Goal: Communication & Community: Answer question/provide support

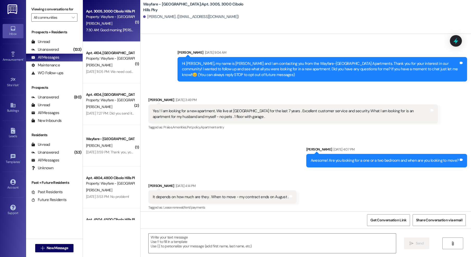
scroll to position [3016, 0]
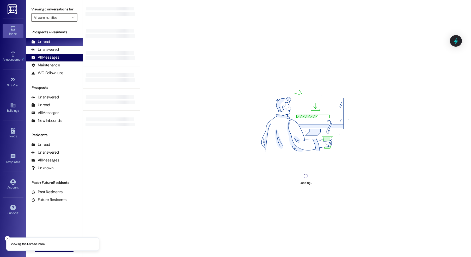
click at [52, 59] on div "All Messages" at bounding box center [45, 57] width 28 height 5
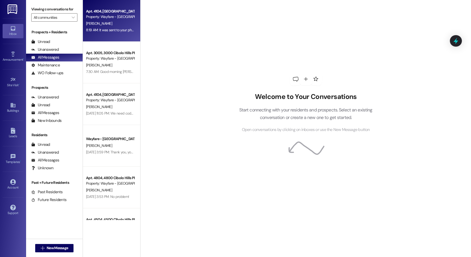
click at [108, 17] on div "Property: Wayfare - [GEOGRAPHIC_DATA]" at bounding box center [110, 16] width 48 height 5
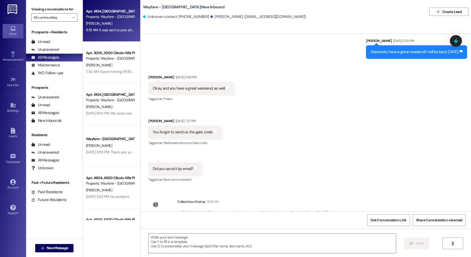
scroll to position [1335, 0]
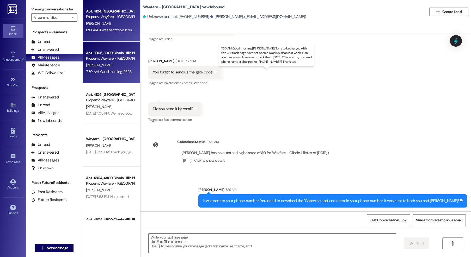
click at [96, 72] on div "7:30 AM: Good morning Jordan Sorry to bother you with this Our trash bags have …" at bounding box center [282, 71] width 393 height 5
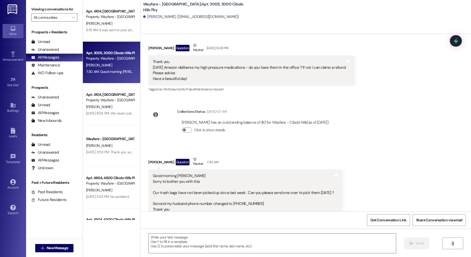
scroll to position [3016, 0]
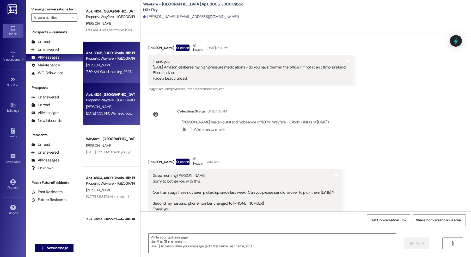
click at [104, 110] on div "Sep 13, 2025 at 11:05 PM: We need code to get to our apartment Sep 13, 2025 at …" at bounding box center [109, 113] width 49 height 7
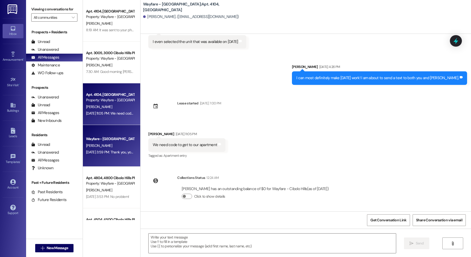
click at [89, 153] on div "Sep 13, 2025 at 3:59 PM: Thank you, you too! Sep 13, 2025 at 3:59 PM: Thank you…" at bounding box center [113, 152] width 54 height 5
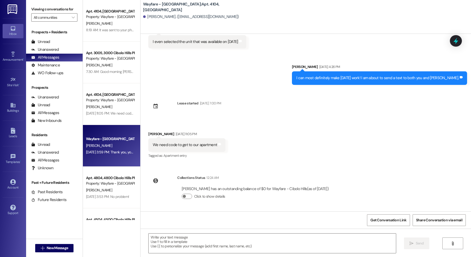
scroll to position [50, 0]
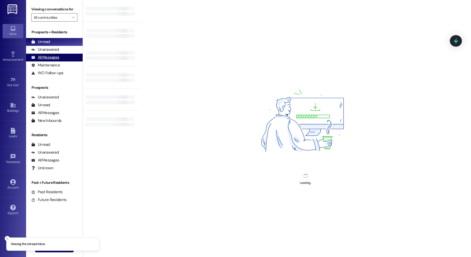
click at [52, 58] on div "All Messages" at bounding box center [45, 57] width 28 height 5
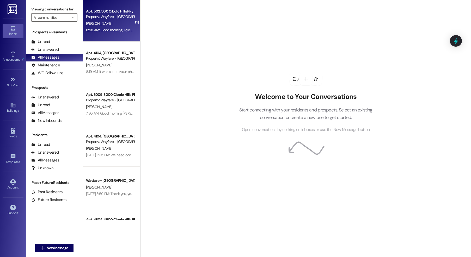
click at [91, 17] on div "Property: Wayfare - [GEOGRAPHIC_DATA]" at bounding box center [110, 16] width 48 height 5
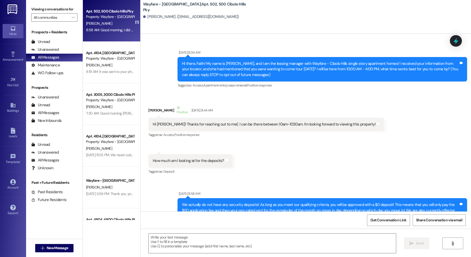
scroll to position [23111, 0]
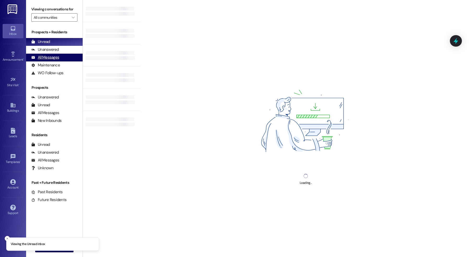
click at [53, 57] on div "All Messages" at bounding box center [45, 57] width 28 height 5
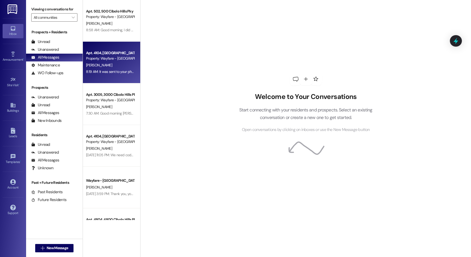
click at [120, 69] on div "8:19 AM: It was sent to your phone number. You need to download the "Gatewise a…" at bounding box center [109, 72] width 49 height 7
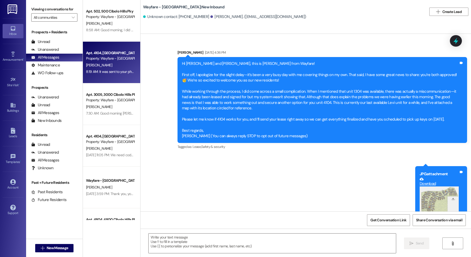
scroll to position [1335, 0]
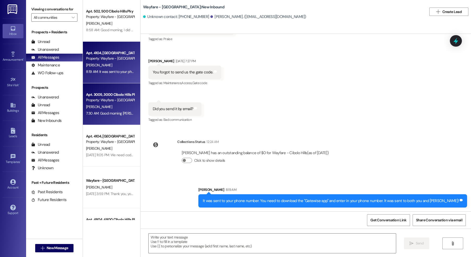
click at [99, 102] on div "Property: Wayfare - [GEOGRAPHIC_DATA]" at bounding box center [110, 99] width 48 height 5
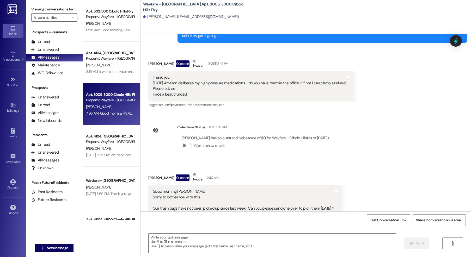
scroll to position [3016, 0]
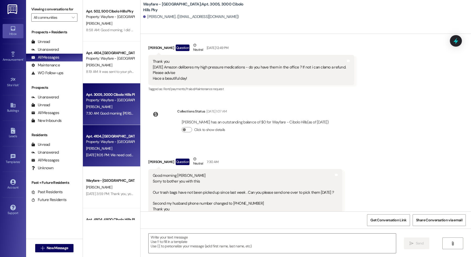
click at [113, 142] on div "Property: Wayfare - [GEOGRAPHIC_DATA]" at bounding box center [110, 141] width 48 height 5
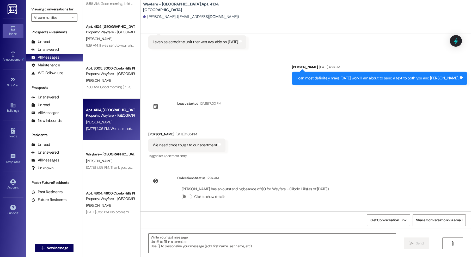
scroll to position [31, 0]
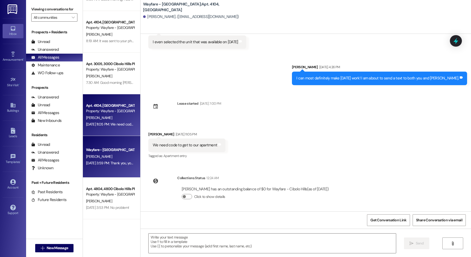
click at [101, 156] on div "[PERSON_NAME]" at bounding box center [109, 156] width 49 height 7
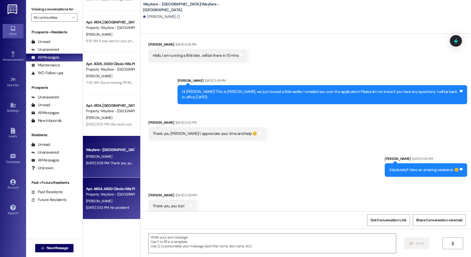
click at [113, 196] on div "Property: Wayfare - [GEOGRAPHIC_DATA]" at bounding box center [110, 194] width 48 height 5
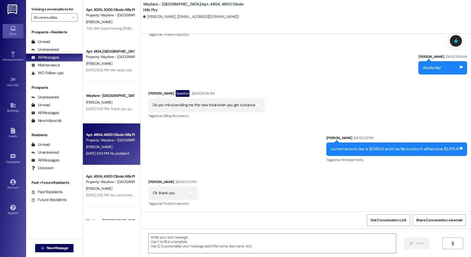
scroll to position [115, 0]
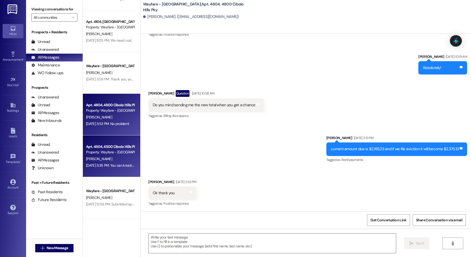
click at [107, 162] on div "Sep 13, 2025 at 3:35 PM: You can knock on the door my daughter's are over there…" at bounding box center [109, 165] width 49 height 7
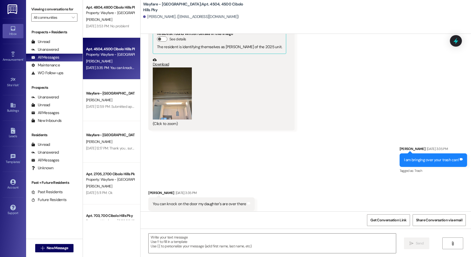
scroll to position [221, 0]
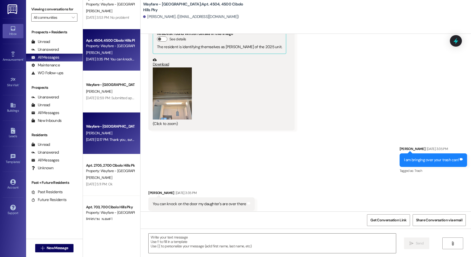
click at [105, 136] on div "M. Rivera" at bounding box center [109, 133] width 49 height 7
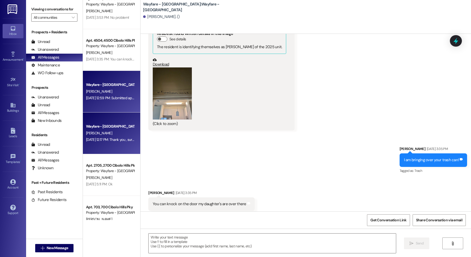
scroll to position [0, 0]
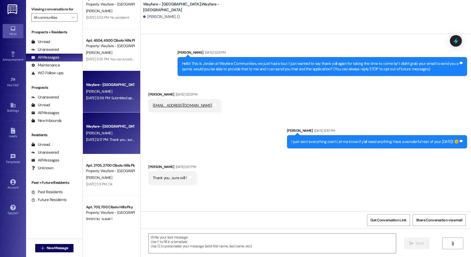
click at [122, 105] on div "Wayfare - Cibolo Hills Prospect K. Cook Sep 13, 2025 at 12:59 PM: Submitted app…" at bounding box center [111, 92] width 57 height 42
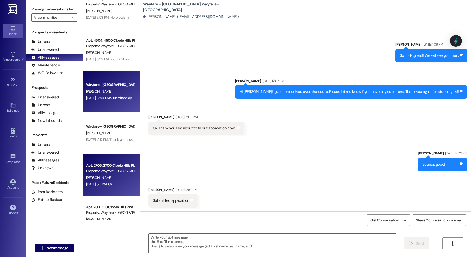
click at [103, 180] on div "H. Carter" at bounding box center [109, 178] width 49 height 7
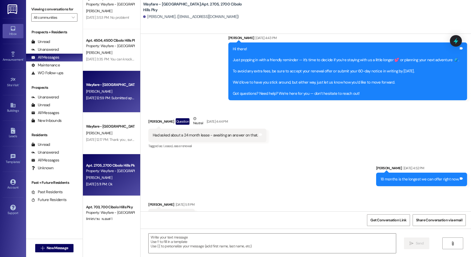
scroll to position [236, 0]
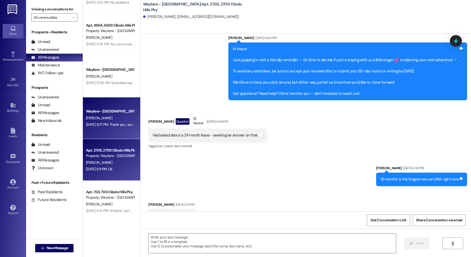
click at [84, 97] on div "Wayfare - Cibolo Hills Prospect M. Rivera Sep 13, 2025 at 12:17 PM: Thank you ,…" at bounding box center [111, 118] width 57 height 42
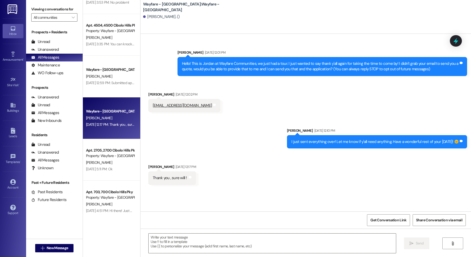
scroll to position [0, 0]
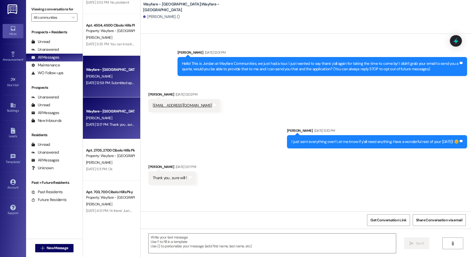
click at [94, 70] on div "Wayfare - [GEOGRAPHIC_DATA]" at bounding box center [110, 69] width 48 height 5
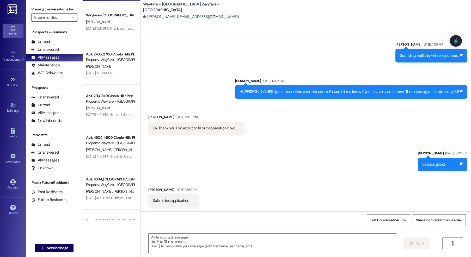
scroll to position [334, 0]
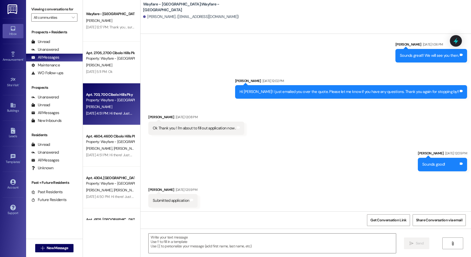
click at [96, 115] on div "Sep 12, 2025 at 4:51 PM: Hi there! Just popping in with a friendly reminder — i…" at bounding box center [425, 113] width 678 height 5
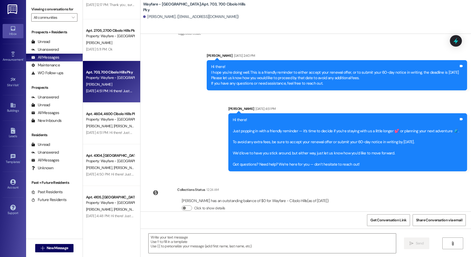
scroll to position [356, 0]
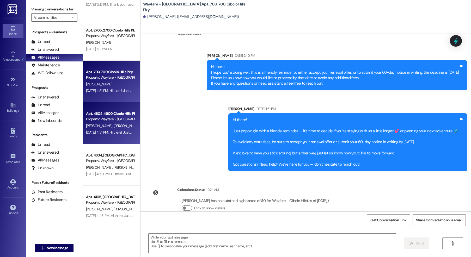
click at [93, 126] on span "I. Isiordia" at bounding box center [100, 126] width 28 height 5
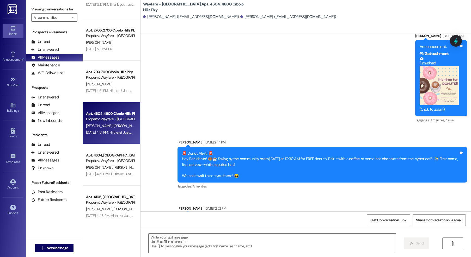
scroll to position [5806, 0]
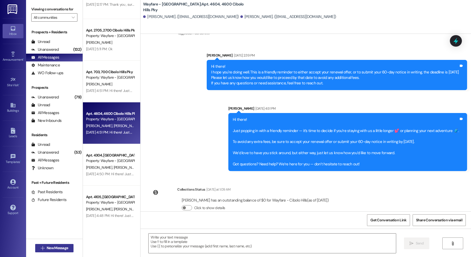
click at [61, 246] on span "New Message" at bounding box center [57, 247] width 21 height 5
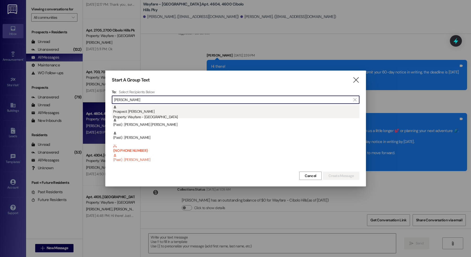
type input "glover"
click at [152, 110] on div "Prospect: Kimberly Glover Property: Wayfare - Cibolo Hills" at bounding box center [236, 112] width 246 height 15
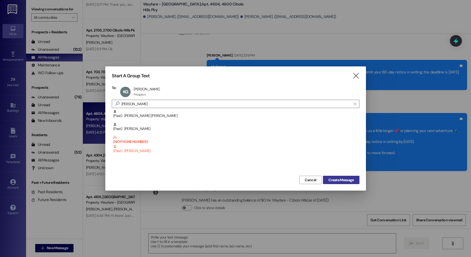
click at [329, 181] on span "Create Message" at bounding box center [340, 179] width 25 height 5
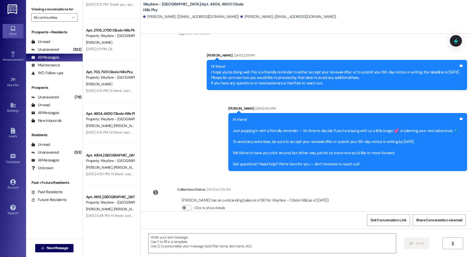
scroll to position [0, 0]
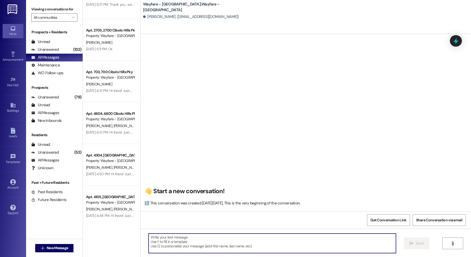
paste textarea "Hi there! My name is ____ and I'm one of the leasing agents here at Wayfare Cib…"
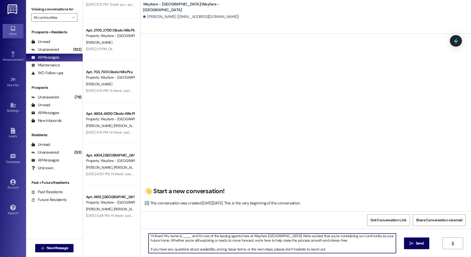
scroll to position [0, 0]
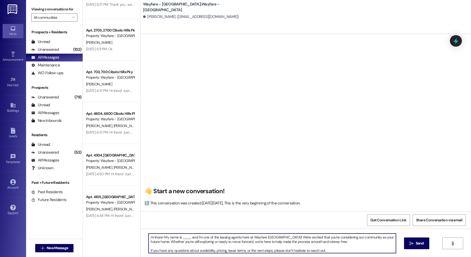
drag, startPoint x: 188, startPoint y: 237, endPoint x: 178, endPoint y: 238, distance: 9.7
click at [178, 238] on textarea "Hi there! My name is ____ and I'm one of the leasing agents here at Wayfare Cib…" at bounding box center [272, 244] width 247 height 20
type textarea "Hi there! My name is Jordan and I'm one of the leasing agents here at Wayfare C…"
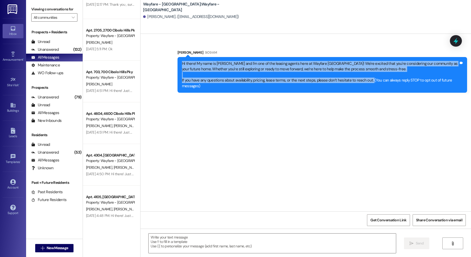
drag, startPoint x: 366, startPoint y: 81, endPoint x: 167, endPoint y: 60, distance: 200.0
click at [167, 60] on div "Sent via SMS Jordan Arnold 9:09 AM Hi there! My name is Jordan and I'm one of t…" at bounding box center [305, 67] width 330 height 59
copy div "Hi there! My name is Jordan and I'm one of the leasing agents here at Wayfare C…"
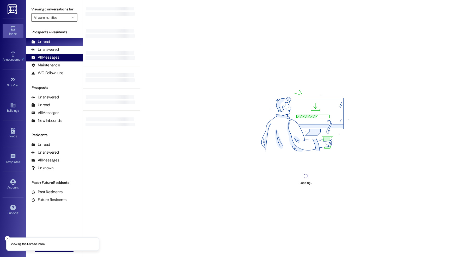
click at [42, 60] on div "All Messages (undefined)" at bounding box center [54, 58] width 57 height 8
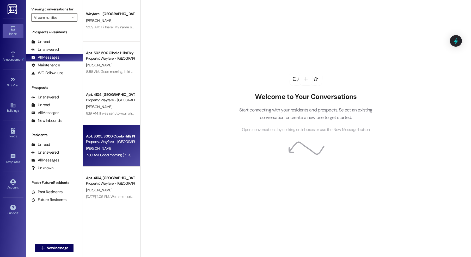
click at [114, 143] on div "Property: Wayfare - [GEOGRAPHIC_DATA]" at bounding box center [110, 141] width 48 height 5
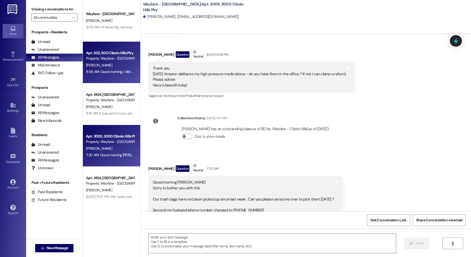
scroll to position [3016, 0]
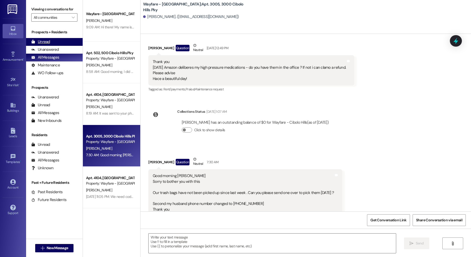
click at [48, 42] on div "Unread" at bounding box center [40, 41] width 19 height 5
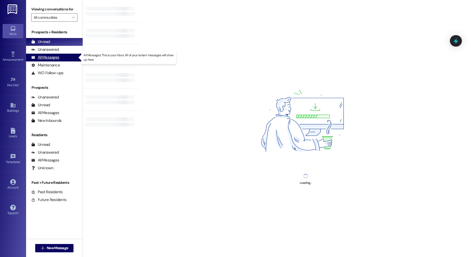
click at [46, 56] on div "All Messages" at bounding box center [45, 57] width 28 height 5
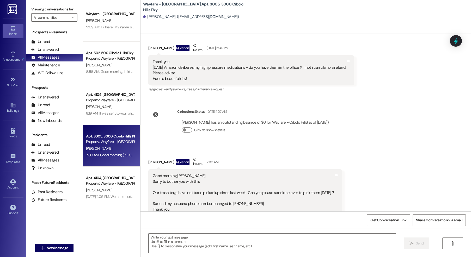
scroll to position [3016, 0]
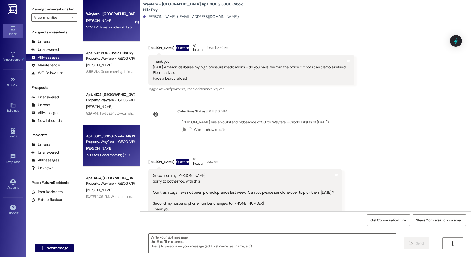
click at [100, 36] on div "Wayfare - Cibolo Hills Prospect K. Glover 9:27 AM: I was wondering if you guys …" at bounding box center [111, 21] width 57 height 42
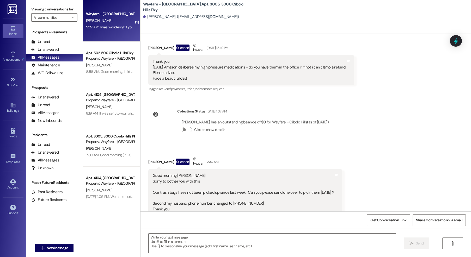
scroll to position [0, 0]
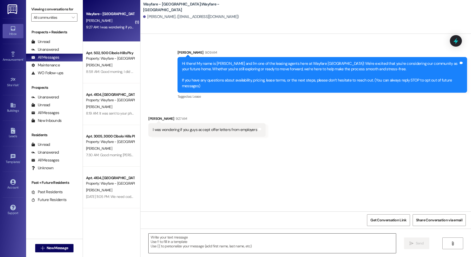
click at [231, 242] on textarea at bounding box center [272, 244] width 247 height 20
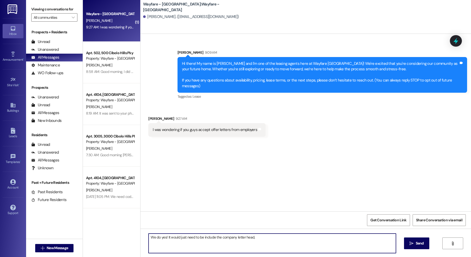
drag, startPoint x: 200, startPoint y: 238, endPoint x: 210, endPoint y: 231, distance: 12.9
click at [200, 238] on textarea "We do yes! It would just need to be include the company letter head," at bounding box center [272, 244] width 247 height 20
click at [261, 237] on textarea "We do yes! It would just need to include the company letter head," at bounding box center [272, 244] width 247 height 20
drag, startPoint x: 332, startPoint y: 245, endPoint x: 311, endPoint y: 237, distance: 22.2
click at [304, 236] on textarea "We do yes! It would just need to include the company letter head, specific star…" at bounding box center [272, 244] width 247 height 20
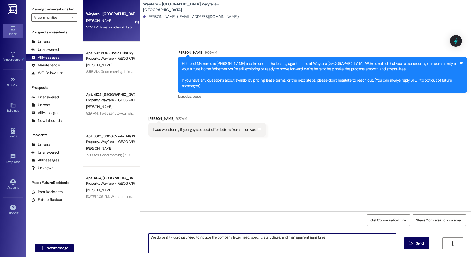
click at [324, 239] on textarea "We do yes! It would just need to include the company letter head, specific star…" at bounding box center [272, 244] width 247 height 20
click at [164, 238] on textarea "We do yes! It would just need to include the company letter head, specific star…" at bounding box center [272, 244] width 247 height 20
type textarea "We do yes. It would just need to include the company letter head, specific star…"
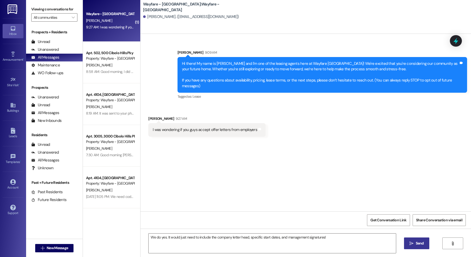
click at [404, 242] on button " Send" at bounding box center [416, 244] width 25 height 12
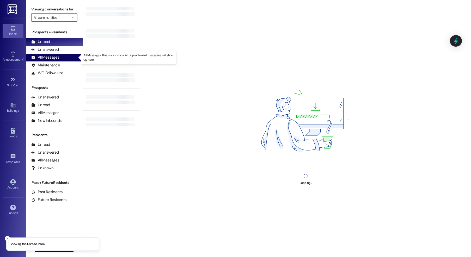
drag, startPoint x: 52, startPoint y: 59, endPoint x: 42, endPoint y: 58, distance: 10.0
click at [52, 59] on div "All Messages" at bounding box center [45, 57] width 28 height 5
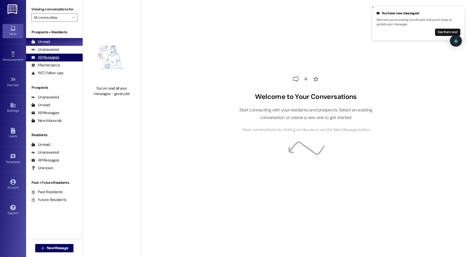
click at [53, 57] on div "All Messages" at bounding box center [45, 57] width 28 height 5
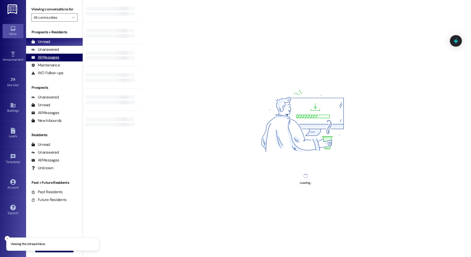
click at [46, 59] on div "All Messages" at bounding box center [45, 57] width 28 height 5
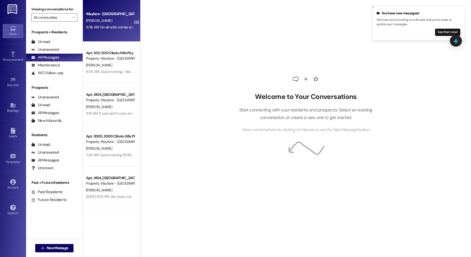
click at [106, 40] on div "Wayfare - [GEOGRAPHIC_DATA] [PERSON_NAME] 9:36 AM: Do all units comes with gara…" at bounding box center [111, 21] width 57 height 42
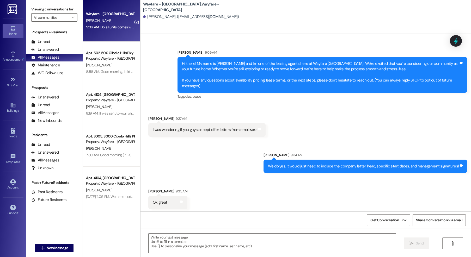
scroll to position [31, 0]
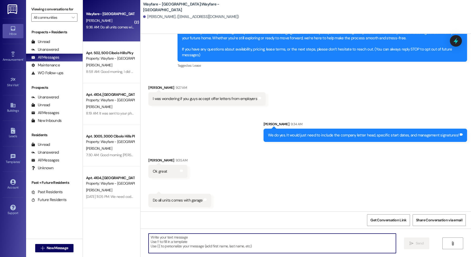
click at [218, 234] on textarea at bounding box center [272, 244] width 247 height 20
click at [195, 246] on textarea at bounding box center [272, 244] width 247 height 20
type textarea "Yes they do and its all included in the price!"
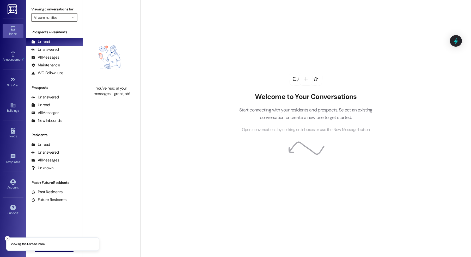
click at [7, 240] on icon "Close toast" at bounding box center [7, 238] width 3 height 3
click at [48, 250] on span "New Message" at bounding box center [57, 247] width 21 height 5
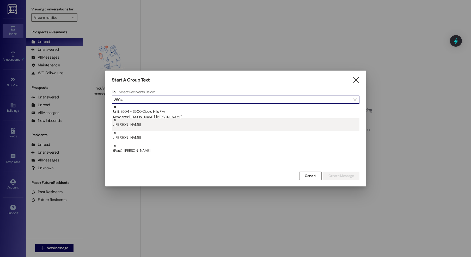
type input "3504"
click at [163, 118] on div ": [PERSON_NAME]" at bounding box center [236, 122] width 246 height 9
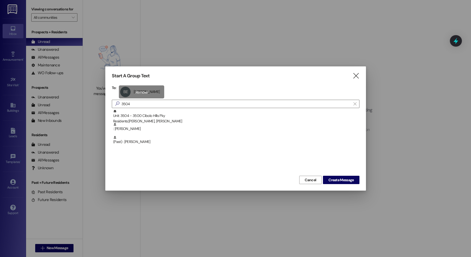
click at [150, 96] on div "BE [PERSON_NAME] [PERSON_NAME] click to remove" at bounding box center [141, 91] width 45 height 13
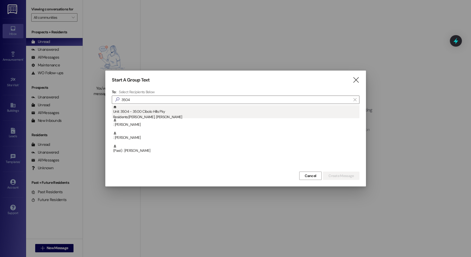
click at [161, 116] on div "Residents: [PERSON_NAME], [PERSON_NAME]" at bounding box center [236, 116] width 246 height 5
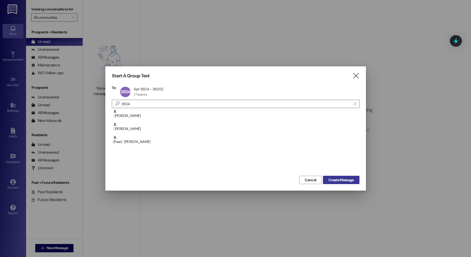
click at [338, 178] on span "Create Message" at bounding box center [340, 179] width 25 height 5
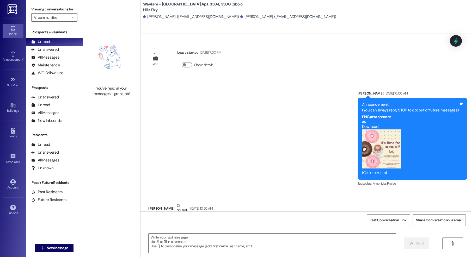
scroll to position [235, 0]
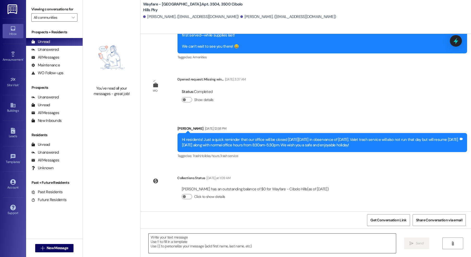
drag, startPoint x: 338, startPoint y: 233, endPoint x: 336, endPoint y: 241, distance: 7.5
click at [337, 236] on div " Send " at bounding box center [305, 248] width 330 height 39
click at [336, 241] on textarea at bounding box center [272, 244] width 247 height 20
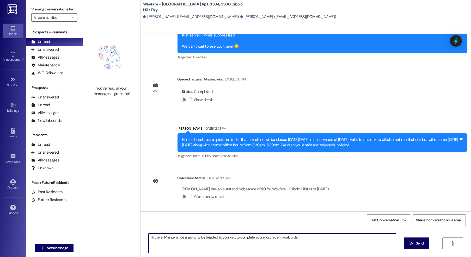
type textarea "Hi there! Maintenance is going to be headed to your unit to complete your most …"
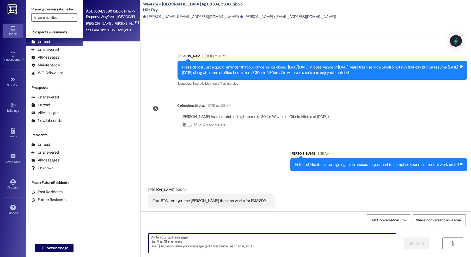
scroll to position [307, 0]
click at [276, 243] on textarea at bounding box center [272, 244] width 247 height 20
type textarea "Haha no I am not!"
type textarea "T"
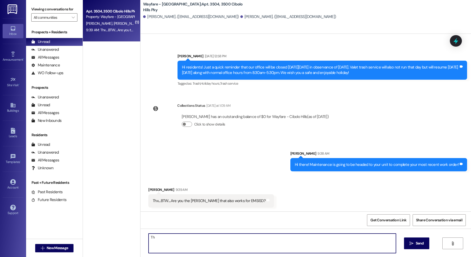
type textarea "T"
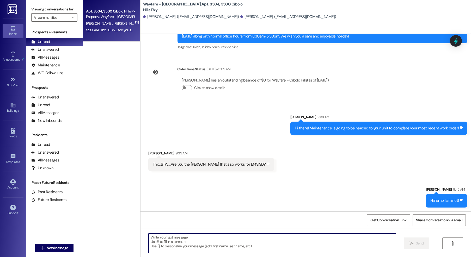
click at [243, 238] on textarea at bounding box center [272, 244] width 247 height 20
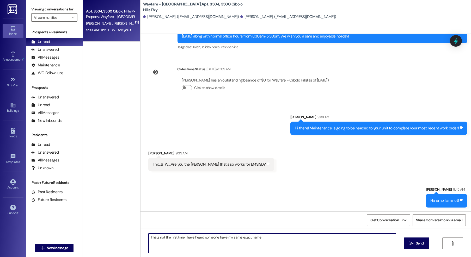
type textarea "Thats not the first time I have heard someone have my same exact name!"
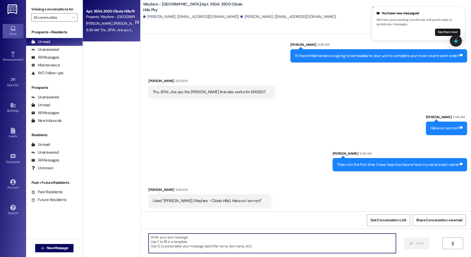
scroll to position [416, 0]
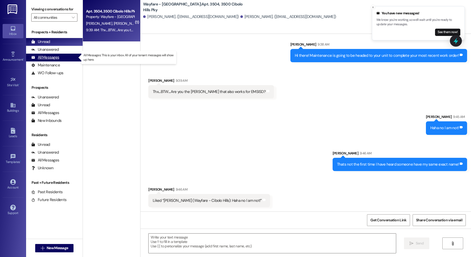
click at [40, 58] on div "All Messages" at bounding box center [45, 57] width 28 height 5
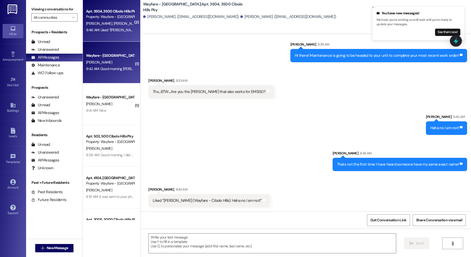
click at [108, 70] on div "9:42 AM: Good morning Jordan - Just checking to see why my application was deni…" at bounding box center [185, 68] width 198 height 5
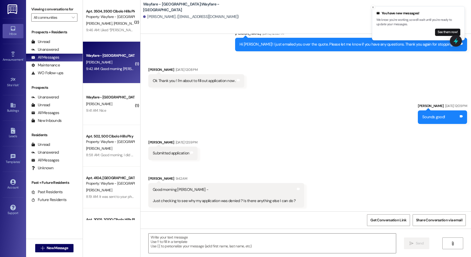
scroll to position [284, 0]
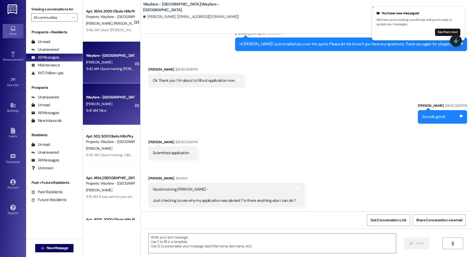
click at [126, 110] on div "9:41 AM: Nice 9:41 AM: Nice" at bounding box center [109, 110] width 49 height 7
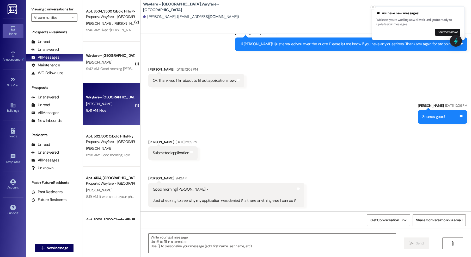
scroll to position [103, 0]
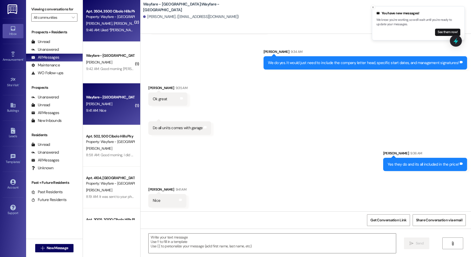
click at [123, 34] on div "Apt. 3504, 3500 Cibolo Hills Pky Property: Wayfare - Cibolo Hills J. Eikenberry…" at bounding box center [111, 21] width 57 height 42
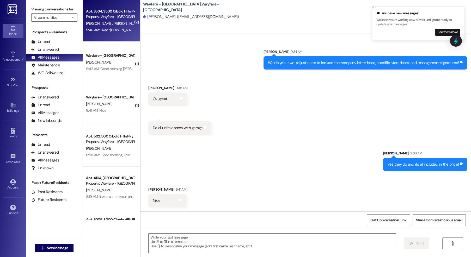
scroll to position [433, 0]
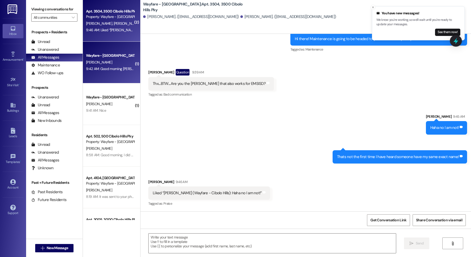
click at [114, 64] on div "[PERSON_NAME]" at bounding box center [109, 62] width 49 height 7
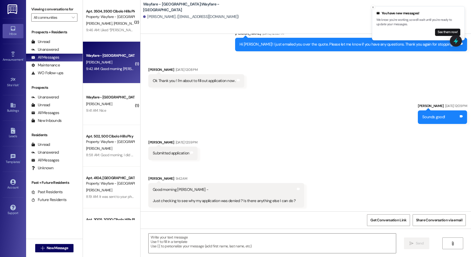
scroll to position [284, 0]
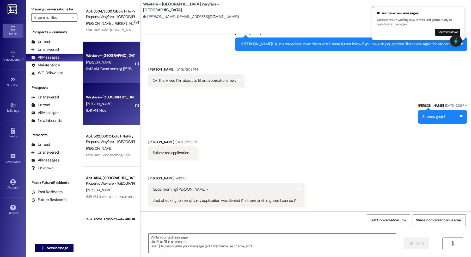
click at [99, 117] on div "Wayfare - Cibolo Hills Prospect K. Glover 9:41 AM: Nice 9:41 AM: Nice" at bounding box center [111, 104] width 57 height 42
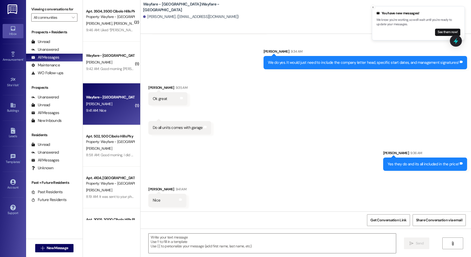
scroll to position [103, 0]
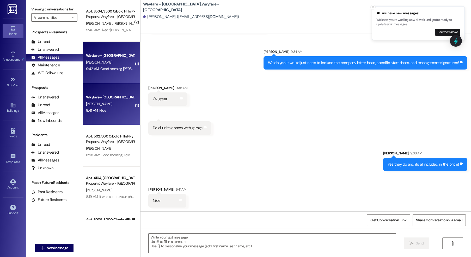
click at [97, 51] on div "Wayfare - Cibolo Hills Prospect K. Cook 9:42 AM: Good morning Jordan - Just che…" at bounding box center [111, 63] width 57 height 42
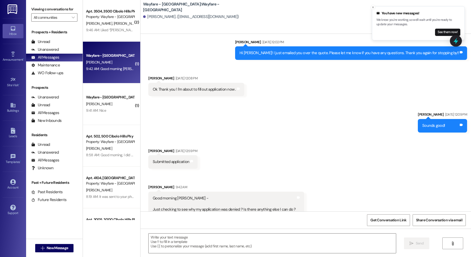
scroll to position [284, 0]
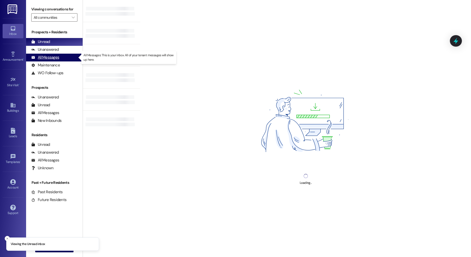
click at [55, 60] on div "All Messages" at bounding box center [45, 57] width 28 height 5
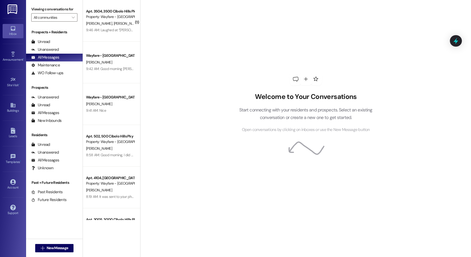
click at [241, 51] on div "Welcome to Your Conversations Start connecting with your residents and prospect…" at bounding box center [306, 103] width 156 height 206
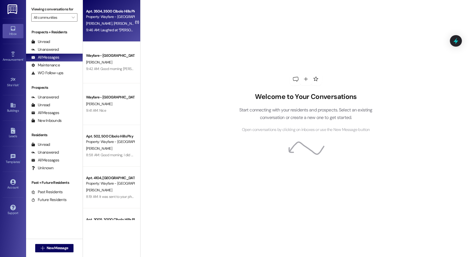
click at [116, 35] on div "Apt. 3504, [GEOGRAPHIC_DATA] Pky Property: Wayfare - [GEOGRAPHIC_DATA] [PERSON_…" at bounding box center [111, 21] width 57 height 42
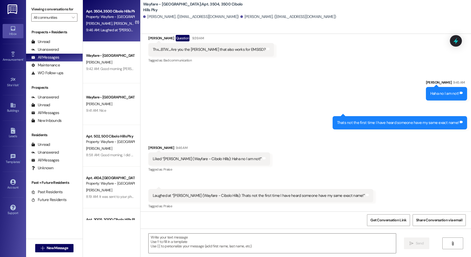
scroll to position [470, 0]
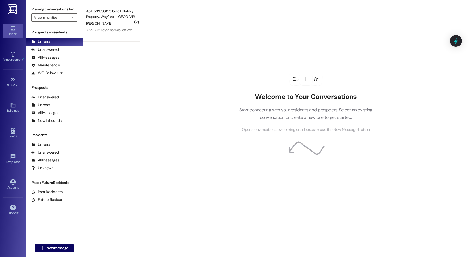
click at [49, 253] on div " New Message" at bounding box center [54, 248] width 39 height 13
click at [47, 250] on span "New Message" at bounding box center [57, 247] width 21 height 5
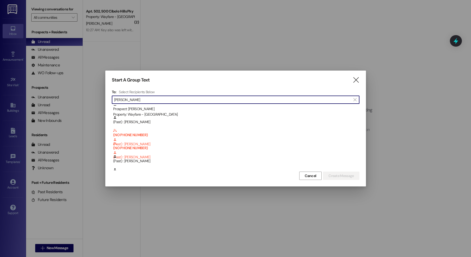
scroll to position [61, 0]
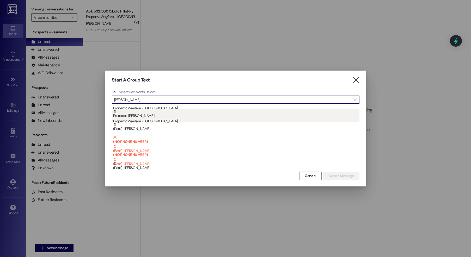
type input "[PERSON_NAME]"
click at [141, 120] on div "Property: Wayfare - [GEOGRAPHIC_DATA]" at bounding box center [236, 121] width 246 height 5
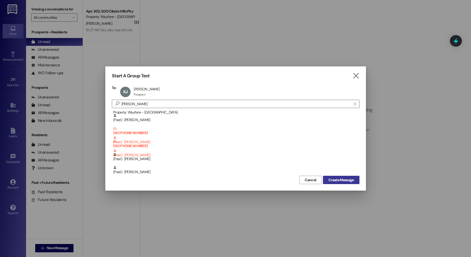
click at [352, 180] on span "Create Message" at bounding box center [340, 179] width 25 height 5
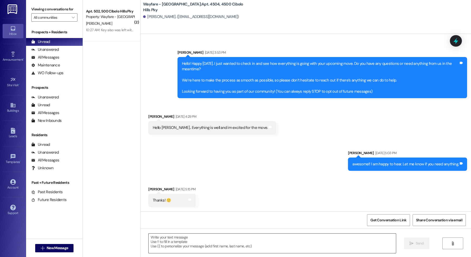
scroll to position [502, 0]
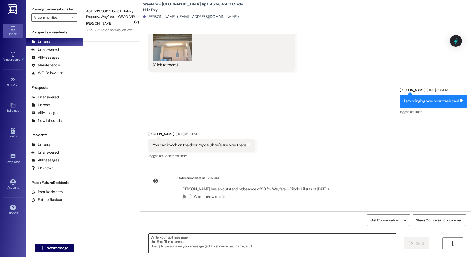
click at [329, 242] on textarea at bounding box center [272, 244] width 247 height 20
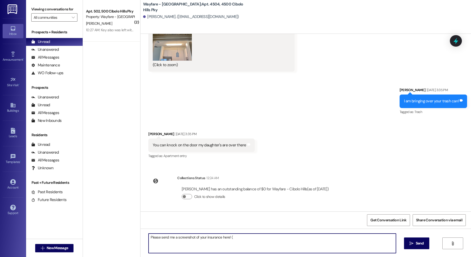
type textarea "Please send me a screenshot of your insurance here! (:"
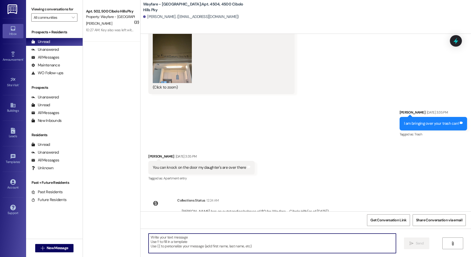
scroll to position [539, 0]
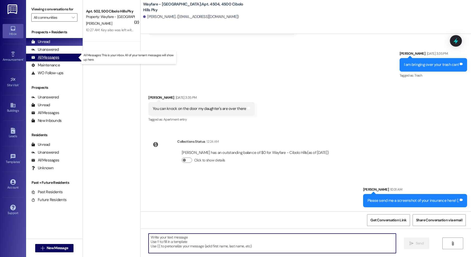
click at [61, 58] on div "All Messages (undefined)" at bounding box center [54, 58] width 57 height 8
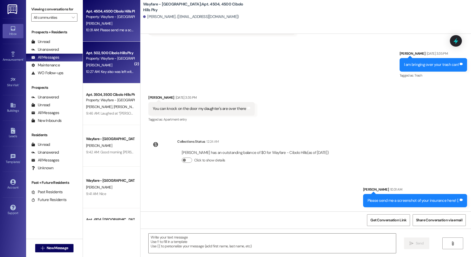
click at [116, 59] on div "Property: Wayfare - [GEOGRAPHIC_DATA]" at bounding box center [110, 58] width 48 height 5
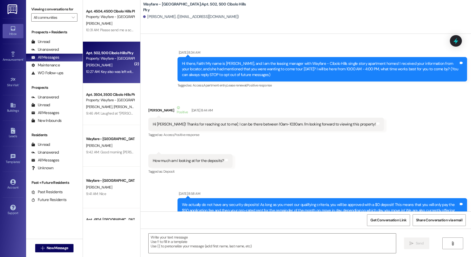
scroll to position [23193, 0]
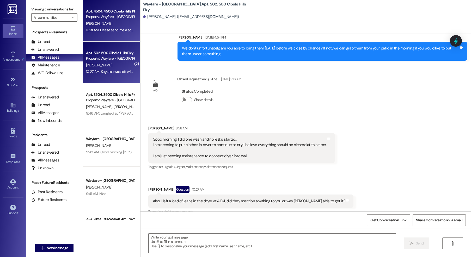
click at [91, 11] on div "Apt. 4504, 4500 Cibolo Hills Pky" at bounding box center [110, 11] width 48 height 5
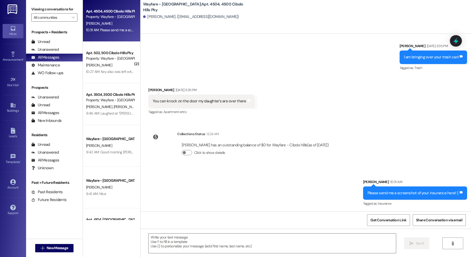
scroll to position [546, 0]
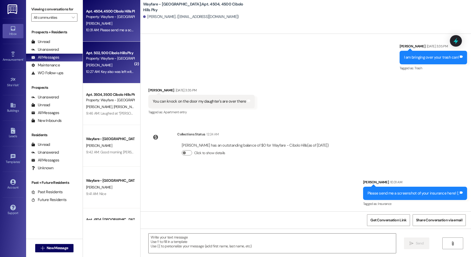
click at [122, 65] on div "[PERSON_NAME]" at bounding box center [109, 65] width 49 height 7
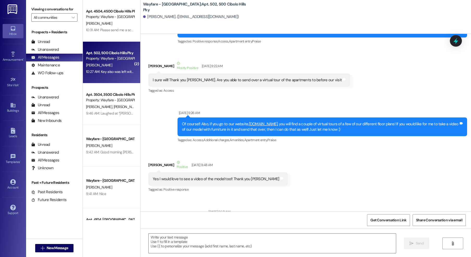
scroll to position [23193, 0]
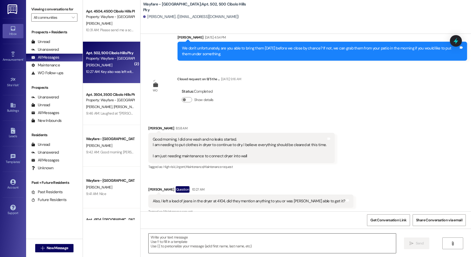
click at [259, 234] on div at bounding box center [272, 244] width 248 height 20
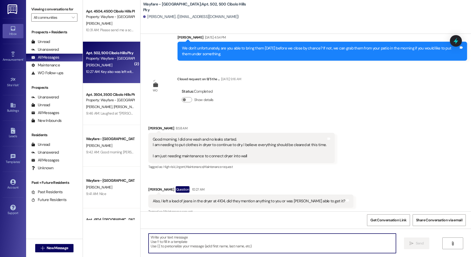
drag, startPoint x: 259, startPoint y: 241, endPoint x: 269, endPoint y: 150, distance: 91.0
click at [259, 241] on textarea at bounding box center [272, 244] width 247 height 20
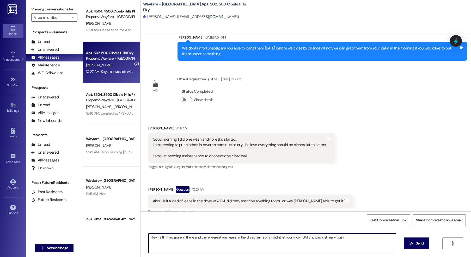
type textarea "Hey Faith I had gone in there and there weren't any jeans in the dryer. I am so…"
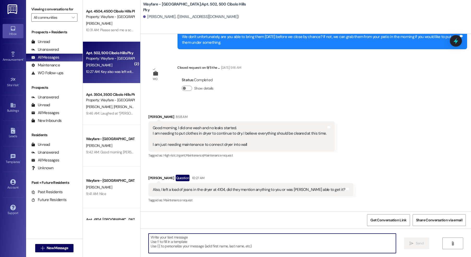
scroll to position [23229, 0]
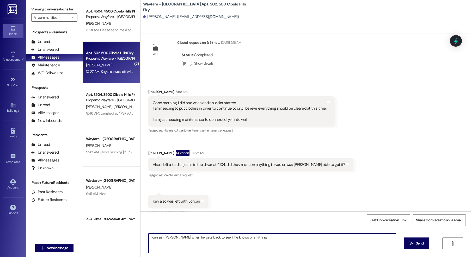
click at [172, 239] on textarea "I can ask Clemenente when he gets back to see if he knows of anything." at bounding box center [272, 244] width 247 height 20
click at [281, 240] on textarea "I can ask Clemenente when he gets back to see if he knows of anything." at bounding box center [272, 244] width 247 height 20
drag, startPoint x: 173, startPoint y: 242, endPoint x: 171, endPoint y: 238, distance: 4.6
click at [173, 241] on textarea "I can ask Clemenente when he gets back to see if he knows of anything but I hav…" at bounding box center [272, 244] width 247 height 20
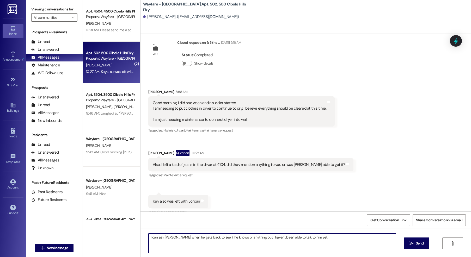
click at [171, 238] on textarea "I can ask Clemenente when he gets back to see if he knows of anything but I hav…" at bounding box center [272, 244] width 247 height 20
type textarea "I can ask [PERSON_NAME] when he gets back to see if he knows of anything but I …"
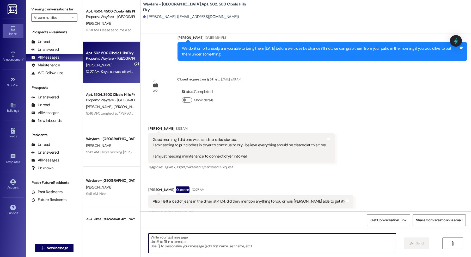
scroll to position [23265, 0]
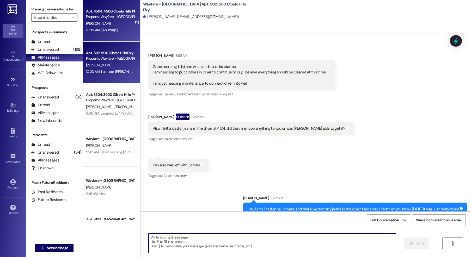
click at [113, 31] on div "10:35 AM: (An Image) 10:35 AM: (An Image)" at bounding box center [109, 30] width 49 height 7
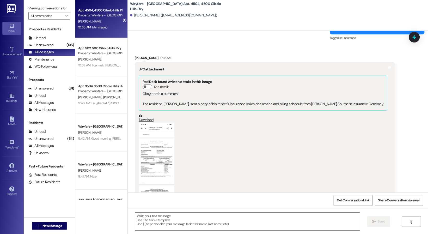
scroll to position [742, 0]
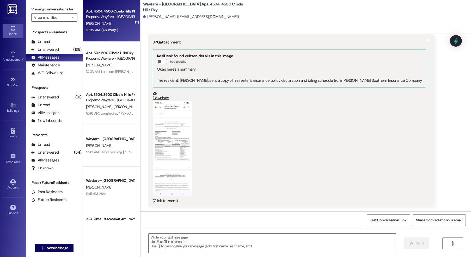
click at [166, 134] on button "Zoom image" at bounding box center [172, 149] width 39 height 96
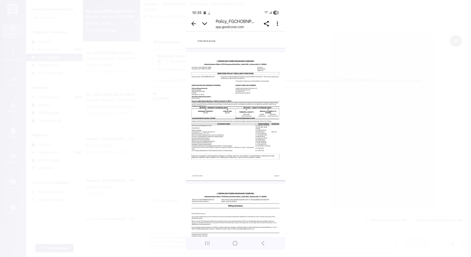
click at [225, 55] on button "Unzoom image" at bounding box center [235, 128] width 471 height 257
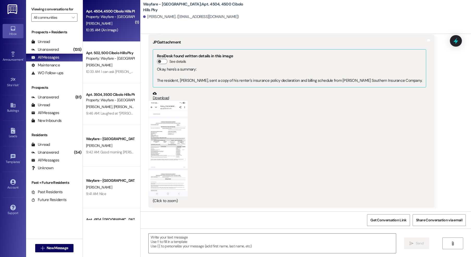
click at [225, 55] on button "Unzoom image" at bounding box center [235, 128] width 471 height 257
click at [176, 126] on button "Zoom image" at bounding box center [172, 149] width 39 height 96
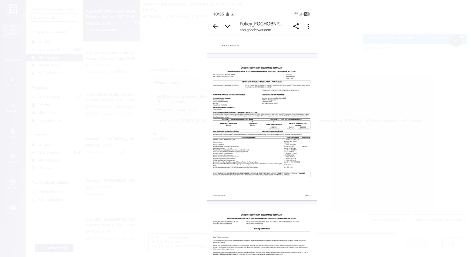
scroll to position [702, 0]
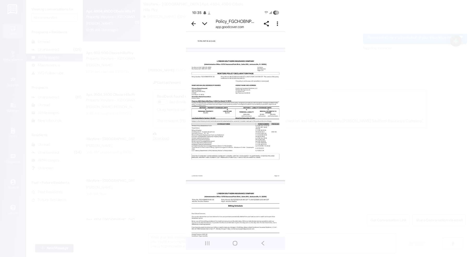
click at [329, 80] on button "Unzoom image" at bounding box center [235, 128] width 471 height 257
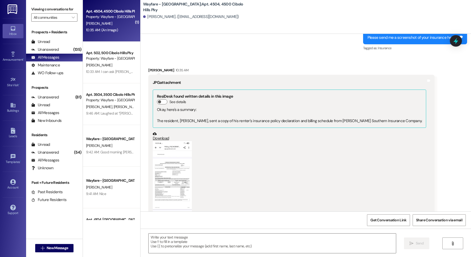
click at [179, 157] on button "Zoom image" at bounding box center [172, 189] width 39 height 96
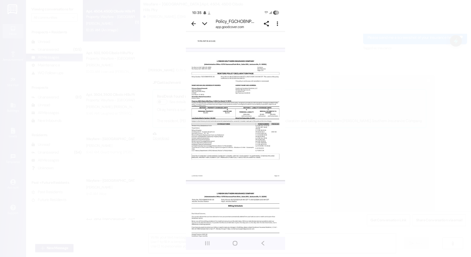
drag, startPoint x: 418, startPoint y: 119, endPoint x: 380, endPoint y: 97, distance: 43.7
click at [416, 118] on button "Unzoom image" at bounding box center [235, 128] width 471 height 257
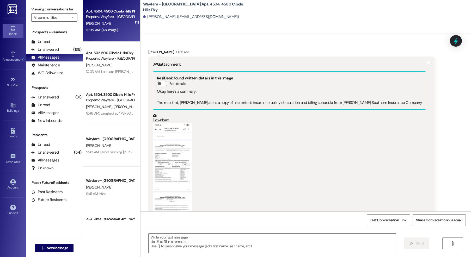
scroll to position [742, 0]
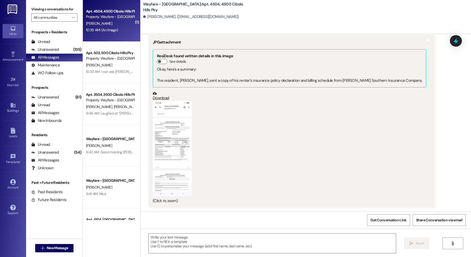
click at [160, 96] on link "Download" at bounding box center [289, 95] width 273 height 9
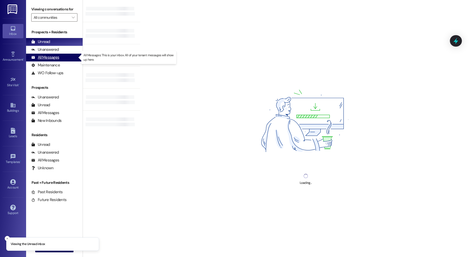
click at [43, 58] on div "All Messages" at bounding box center [45, 57] width 28 height 5
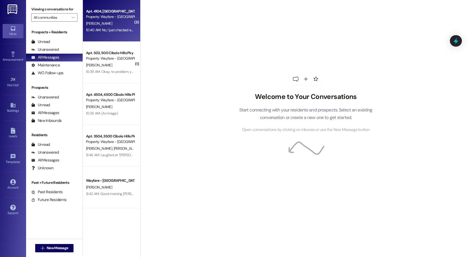
click at [109, 28] on div "10:40 AM: No, I just checked every text and I don't see anything that says Gate…" at bounding box center [153, 30] width 134 height 5
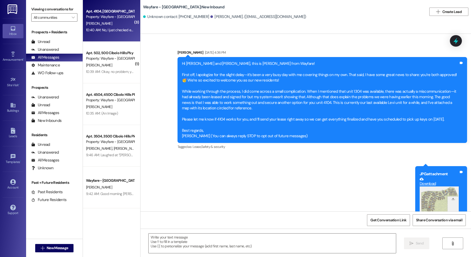
scroll to position [1445, 0]
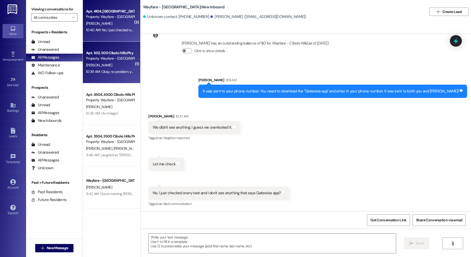
click at [105, 67] on div "[PERSON_NAME]" at bounding box center [109, 65] width 49 height 7
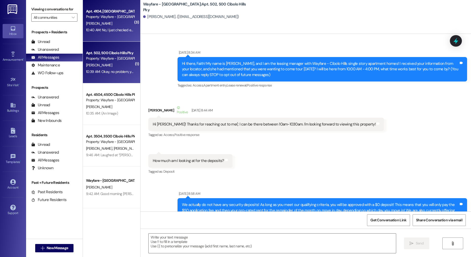
scroll to position [23308, 0]
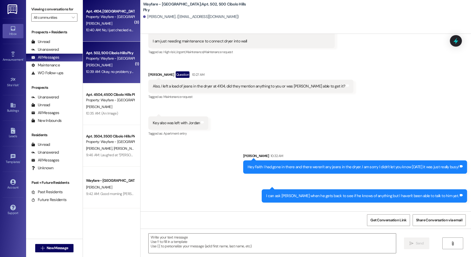
click at [101, 13] on div "Apt. 4104, [GEOGRAPHIC_DATA]" at bounding box center [110, 11] width 48 height 5
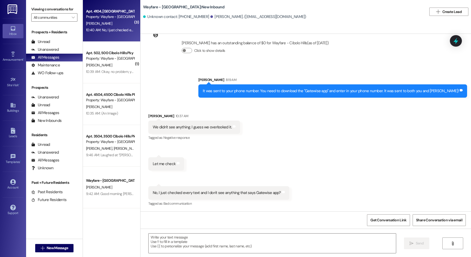
scroll to position [1445, 0]
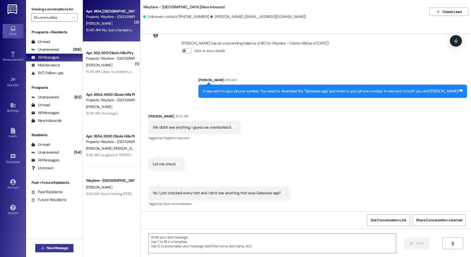
click at [64, 246] on span "New Message" at bounding box center [57, 247] width 21 height 5
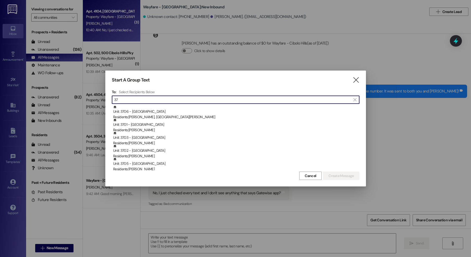
type input "3"
click at [352, 81] on div "Start A Group Text " at bounding box center [236, 80] width 248 height 6
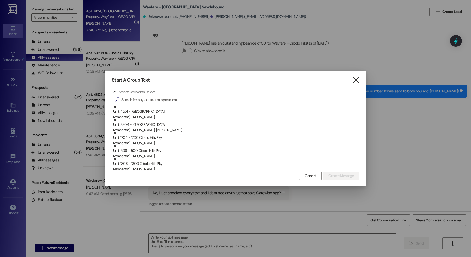
click at [356, 81] on icon "" at bounding box center [355, 79] width 7 height 5
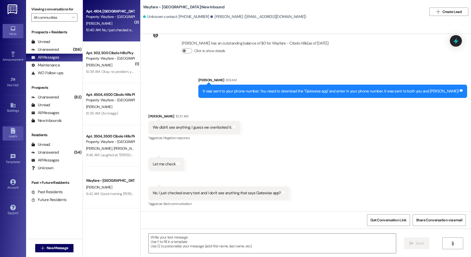
click at [17, 136] on div "Leads" at bounding box center [13, 136] width 26 height 5
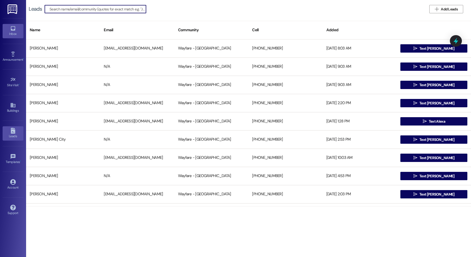
click at [10, 35] on div "Inbox" at bounding box center [13, 33] width 26 height 5
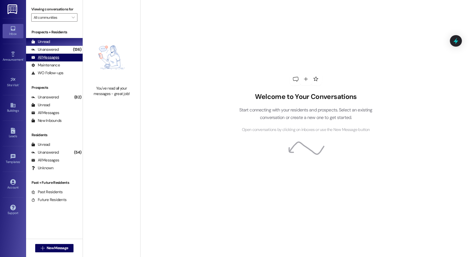
click at [42, 60] on div "All Messages" at bounding box center [45, 57] width 28 height 5
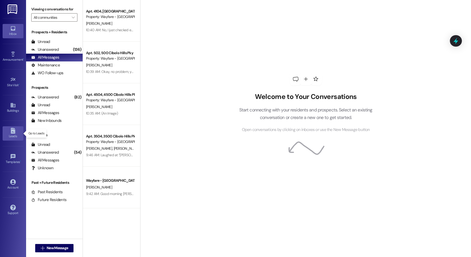
click at [13, 132] on icon at bounding box center [13, 131] width 6 height 6
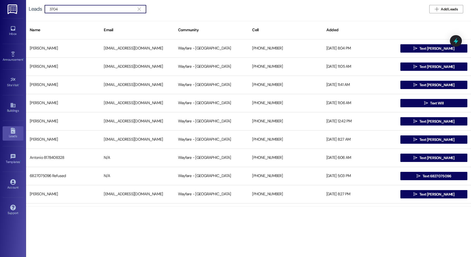
type input "3704"
click at [16, 34] on div "Inbox" at bounding box center [13, 33] width 26 height 5
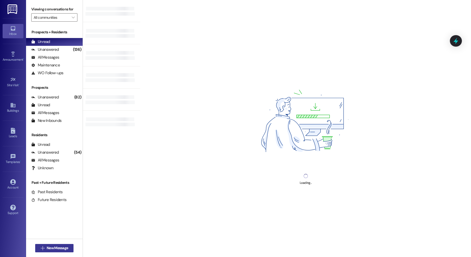
click at [50, 248] on span "New Message" at bounding box center [57, 247] width 21 height 5
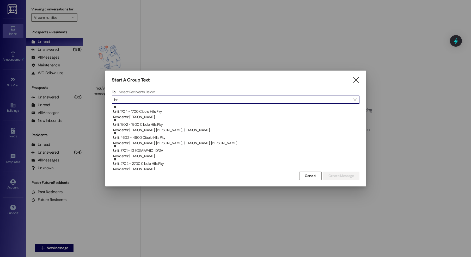
type input "b"
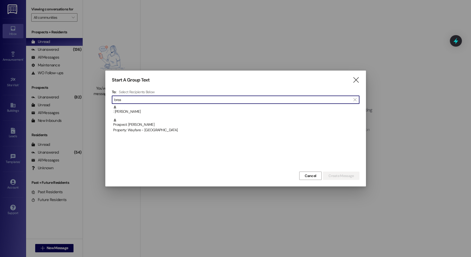
type input "brea"
click at [359, 82] on div "Start A Group Text  To: Select Recipients Below  brea  : [PERSON_NAME] Prosp…" at bounding box center [235, 129] width 261 height 116
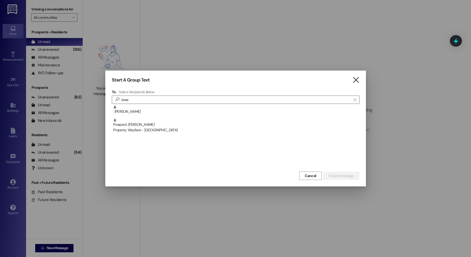
click at [352, 81] on icon "" at bounding box center [355, 79] width 7 height 5
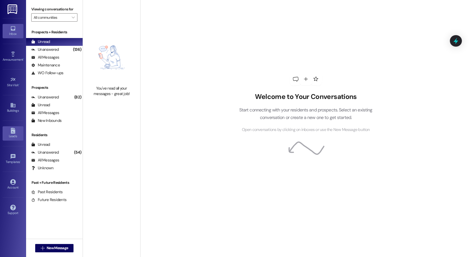
click at [11, 129] on icon at bounding box center [13, 131] width 4 height 6
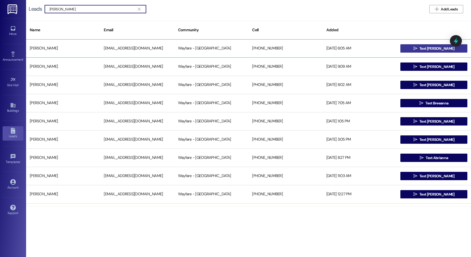
type input "[PERSON_NAME]"
click at [436, 48] on span "Text [PERSON_NAME]" at bounding box center [436, 48] width 35 height 5
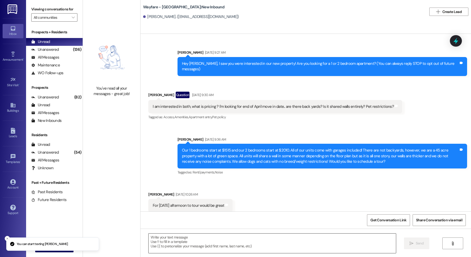
scroll to position [4108, 0]
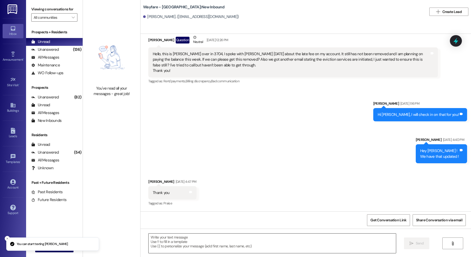
click at [256, 240] on textarea at bounding box center [272, 244] width 247 height 20
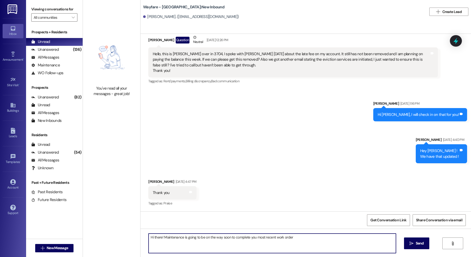
type textarea "Hi there! Maintenance is going to be on the way soon to complete you most recen…"
click at [273, 242] on textarea "Hi there! Maintenance is going to be on the way soon to complete you most recen…" at bounding box center [272, 244] width 247 height 20
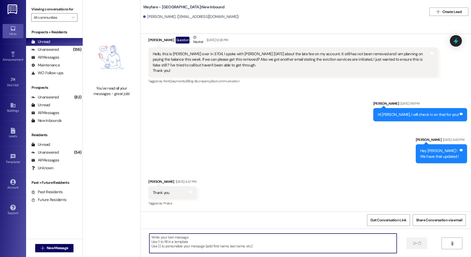
scroll to position [4107, 0]
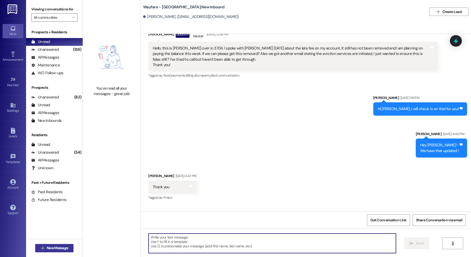
click at [65, 246] on span "New Message" at bounding box center [57, 247] width 21 height 5
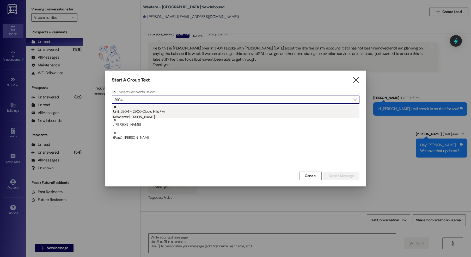
type input "2904"
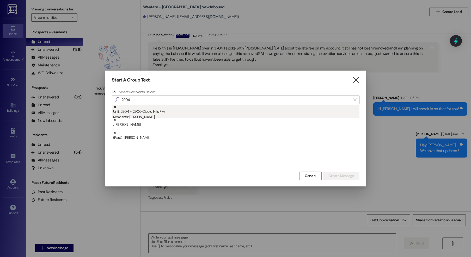
click at [136, 116] on div "Residents: [PERSON_NAME]" at bounding box center [236, 116] width 246 height 5
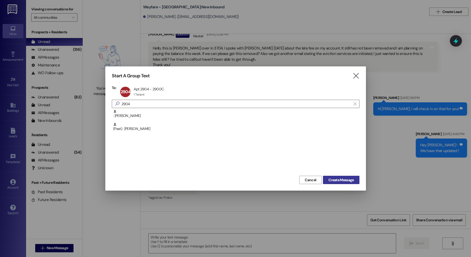
click at [337, 179] on span "Create Message" at bounding box center [340, 179] width 25 height 5
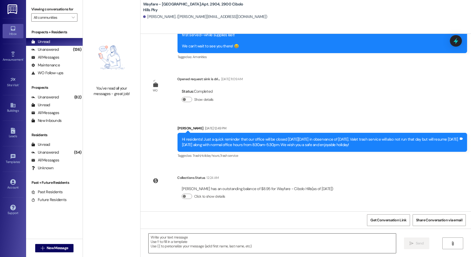
scroll to position [1984, 0]
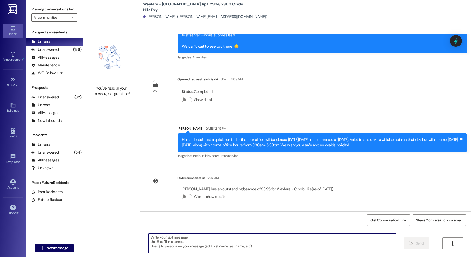
paste textarea "Hi there! Maintenance is going to be on the way soon to complete you most recen…"
type textarea "Hi there! Maintenance is going to be on the way soon to complete you most recen…"
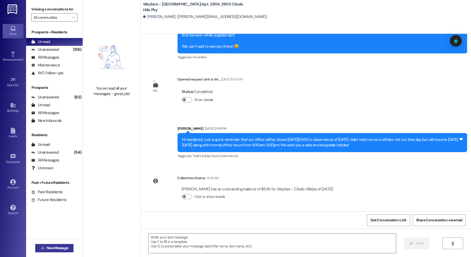
click at [62, 247] on span "New Message" at bounding box center [57, 247] width 21 height 5
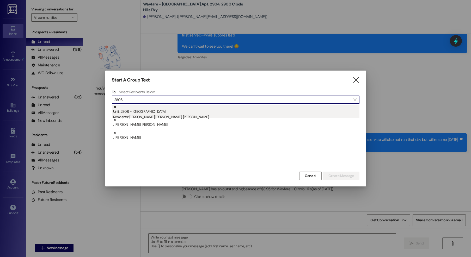
type input "2806"
click at [175, 114] on div "Unit: 2806 - [GEOGRAPHIC_DATA] Pky Residents: [PERSON_NAME] [PERSON_NAME], [PER…" at bounding box center [236, 112] width 246 height 15
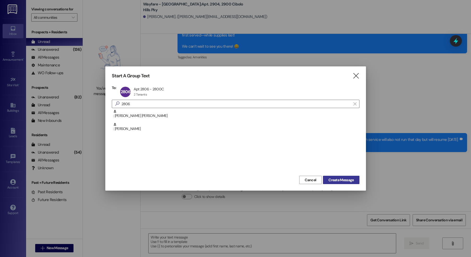
click at [346, 184] on button "Create Message" at bounding box center [341, 180] width 36 height 8
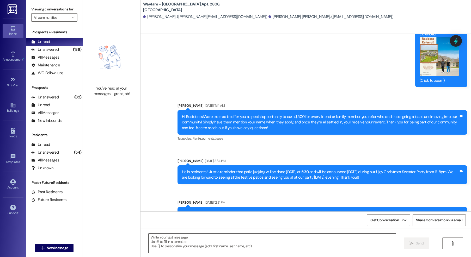
scroll to position [6392, 0]
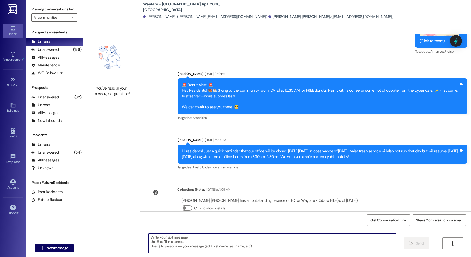
paste textarea "Hi there! Maintenance is going to be on the way soon to complete you most recen…"
type textarea "Hi there! Maintenance is going to be on the way soon to complete you most recen…"
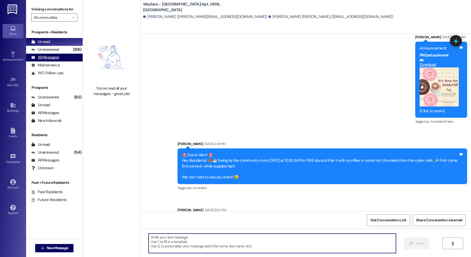
scroll to position [6330, 0]
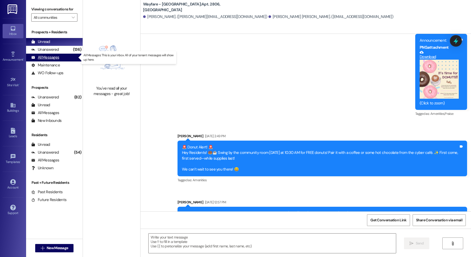
click at [55, 56] on div "All Messages" at bounding box center [45, 57] width 28 height 5
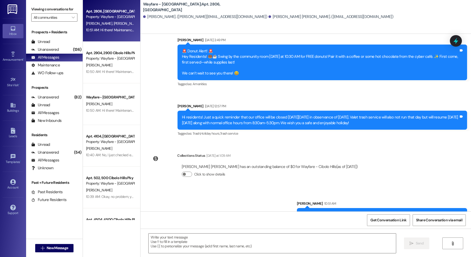
scroll to position [6429, 0]
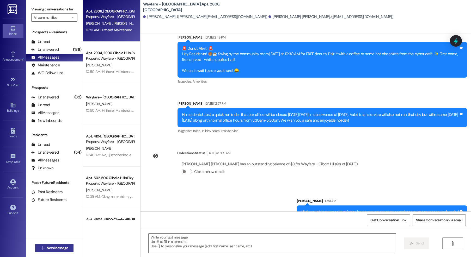
click at [58, 248] on span "New Message" at bounding box center [57, 247] width 21 height 5
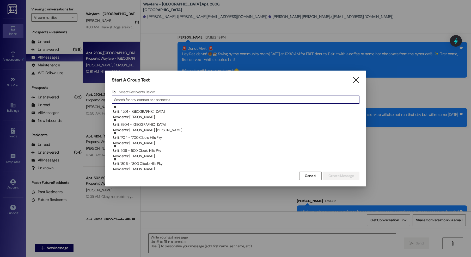
click at [353, 80] on icon "" at bounding box center [355, 79] width 7 height 5
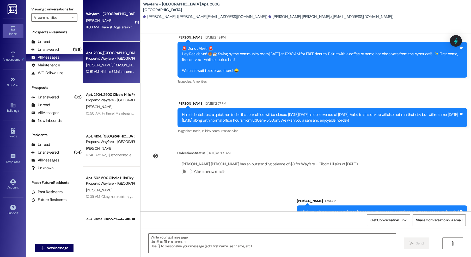
click at [100, 33] on div "Wayfare - [GEOGRAPHIC_DATA] [PERSON_NAME] 11:03 AM: Thanks! Dogs are in the cag…" at bounding box center [111, 21] width 57 height 42
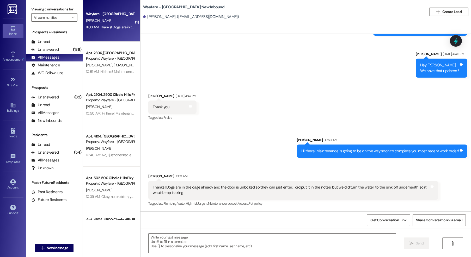
scroll to position [4193, 0]
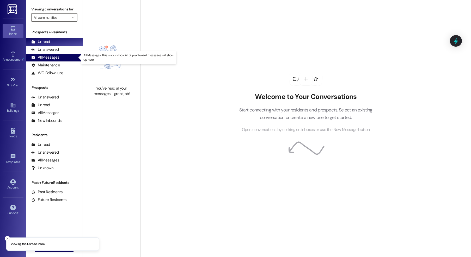
click at [40, 57] on div "All Messages" at bounding box center [45, 57] width 28 height 5
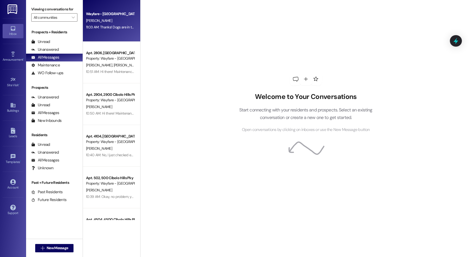
click at [106, 28] on div "11:03 AM: Thanks! Dogs are in the cage already and the door is unlocked so they…" at bounding box center [232, 27] width 293 height 5
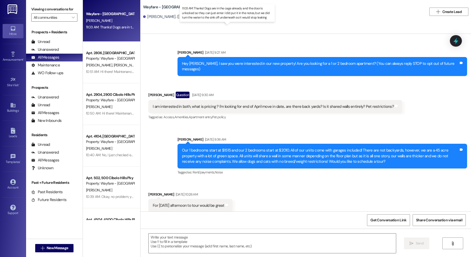
scroll to position [4193, 0]
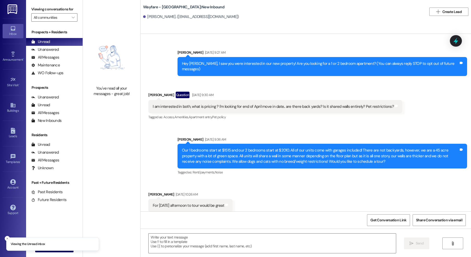
scroll to position [4193, 0]
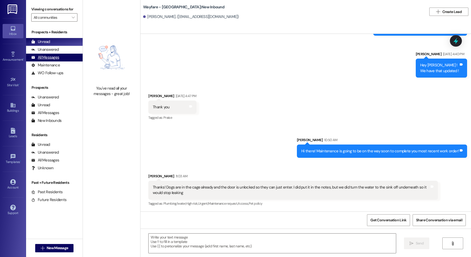
click at [43, 55] on div "All Messages" at bounding box center [45, 57] width 28 height 5
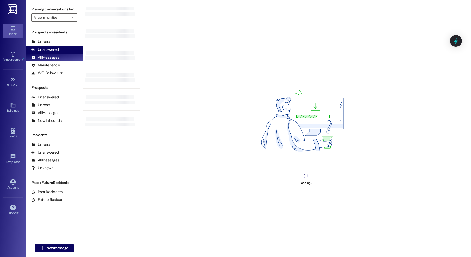
click at [63, 51] on div "Unanswered (0)" at bounding box center [54, 50] width 57 height 8
click at [55, 58] on div "All Messages" at bounding box center [45, 57] width 28 height 5
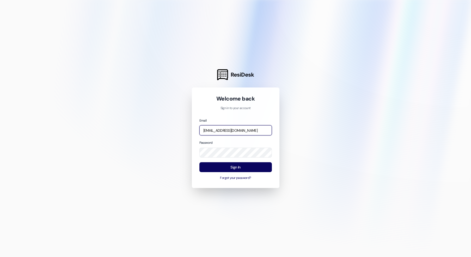
click at [249, 131] on input "thalya@wayfareapartments.com" at bounding box center [235, 130] width 72 height 10
type input "jarnold@wayfareapartments.com"
click at [250, 169] on button "Sign In" at bounding box center [235, 167] width 72 height 10
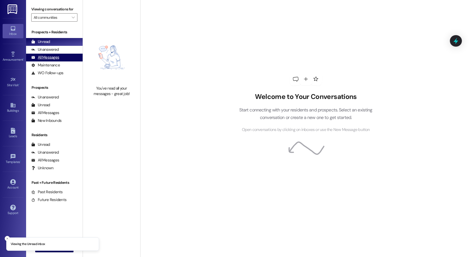
click at [46, 56] on div "All Messages" at bounding box center [45, 57] width 28 height 5
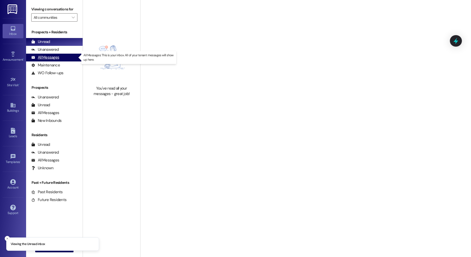
click at [56, 57] on div "All Messages" at bounding box center [45, 57] width 28 height 5
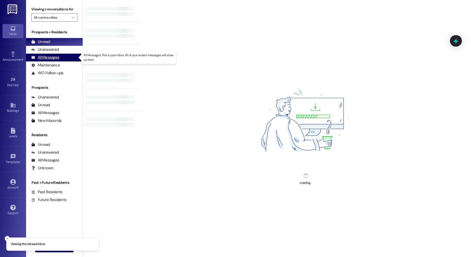
click at [42, 60] on div "All Messages" at bounding box center [45, 57] width 28 height 5
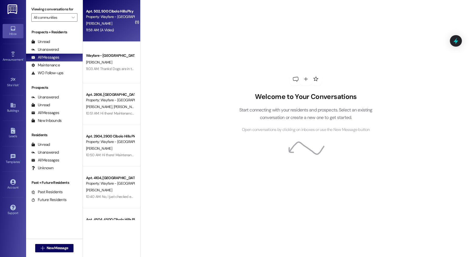
click at [115, 21] on div "[PERSON_NAME]" at bounding box center [109, 23] width 49 height 7
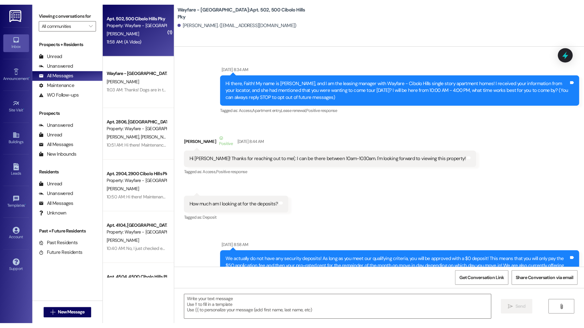
scroll to position [23432, 0]
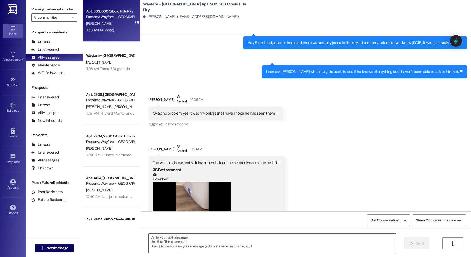
click at [185, 182] on video at bounding box center [192, 211] width 78 height 59
click at [189, 182] on video at bounding box center [192, 211] width 78 height 59
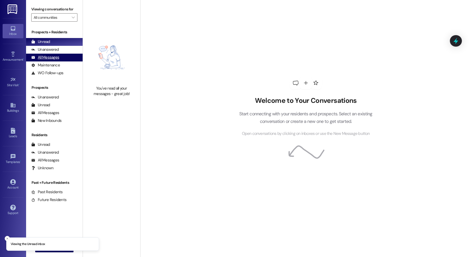
click at [47, 56] on div "All Messages" at bounding box center [45, 57] width 28 height 5
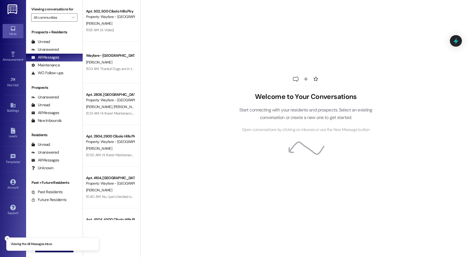
click at [7, 238] on icon "Close toast" at bounding box center [7, 238] width 3 height 3
click at [40, 245] on span " New Message" at bounding box center [55, 247] width 30 height 5
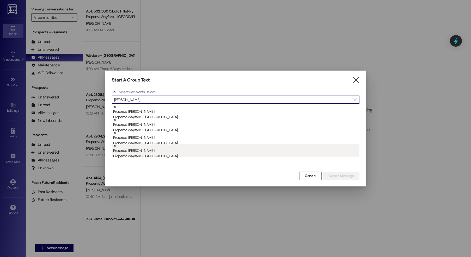
type input "[PERSON_NAME]"
click at [150, 151] on div "Prospect: [PERSON_NAME] Property: Wayfare - [GEOGRAPHIC_DATA]" at bounding box center [236, 151] width 246 height 15
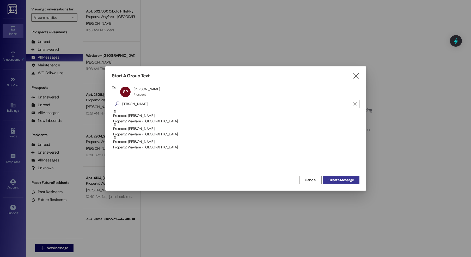
drag, startPoint x: 332, startPoint y: 182, endPoint x: 329, endPoint y: 182, distance: 3.4
click at [331, 182] on span "Create Message" at bounding box center [340, 179] width 25 height 5
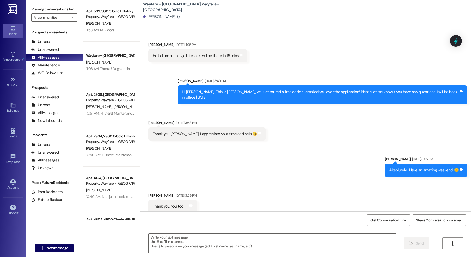
scroll to position [50, 0]
click at [288, 238] on textarea at bounding box center [272, 244] width 247 height 20
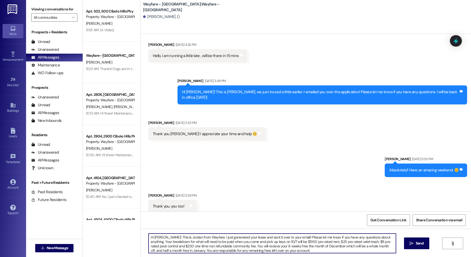
click at [269, 245] on textarea "Hi [PERSON_NAME]! This is Jordan from Wayfare. I just generated your lease and …" at bounding box center [272, 244] width 247 height 20
type textarea "Hi [PERSON_NAME]! This is Jordan from Wayfare. I just generated your lease and …"
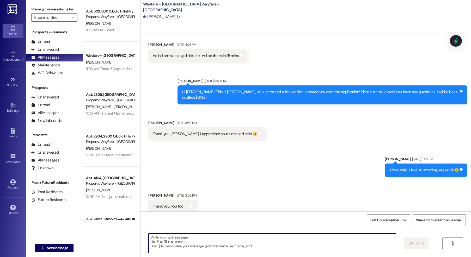
paste textarea "Hi [PERSON_NAME]! This is Jordan from Wayfare. I just generated your lease and …"
type textarea "Hi [PERSON_NAME]! This is Jordan from Wayfare. I just generated your lease and …"
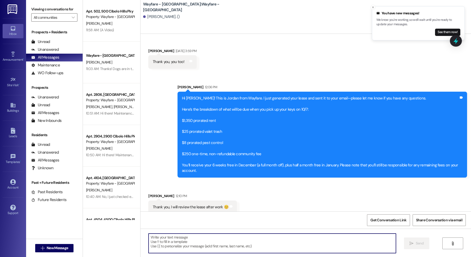
scroll to position [195, 0]
